Goal: Manage account settings

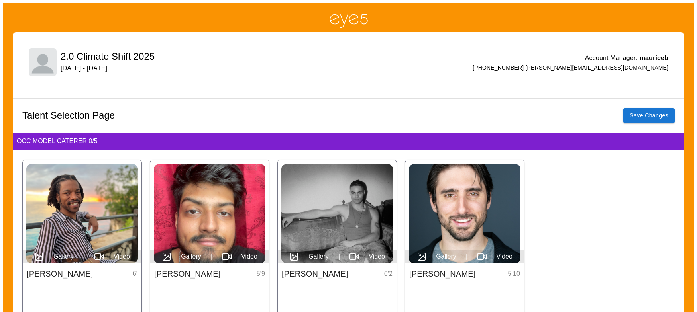
scroll to position [6, 0]
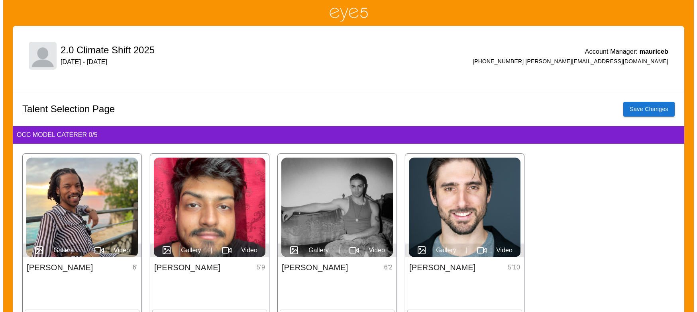
scroll to position [6, 0]
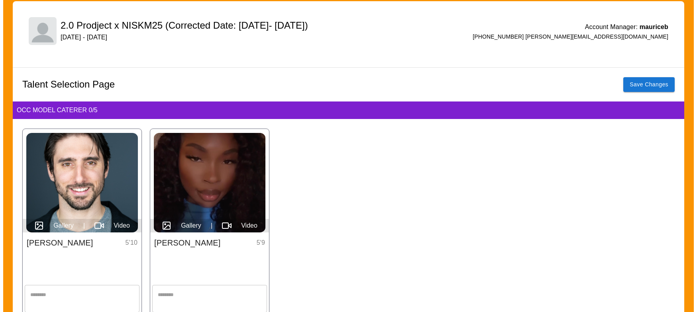
scroll to position [81, 0]
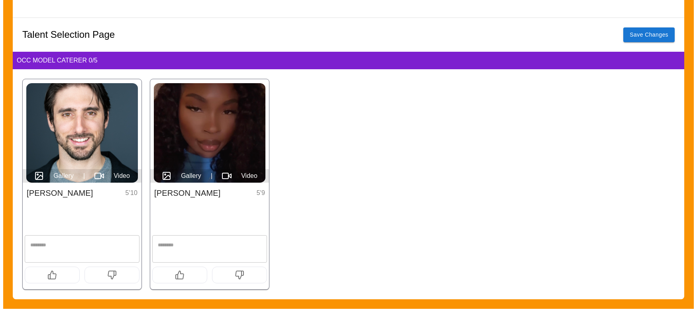
drag, startPoint x: 57, startPoint y: 272, endPoint x: 151, endPoint y: 271, distance: 94.8
click at [57, 272] on icon "button" at bounding box center [52, 276] width 10 height 10
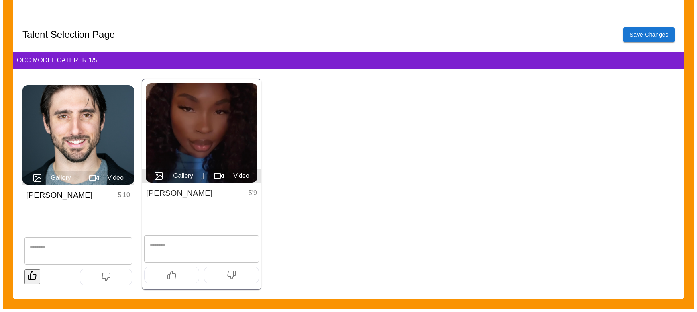
click at [155, 272] on button "button" at bounding box center [171, 275] width 55 height 17
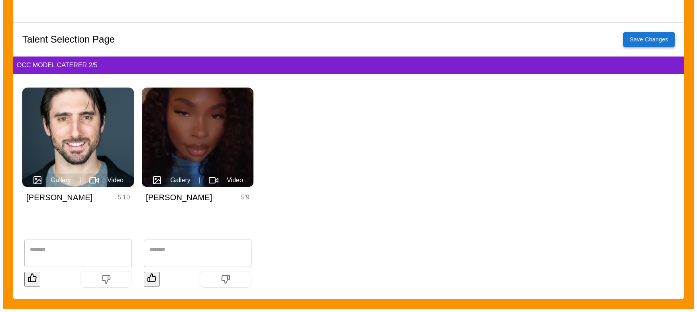
click at [636, 34] on button "Save Changes" at bounding box center [648, 39] width 51 height 15
